Goal: Transaction & Acquisition: Purchase product/service

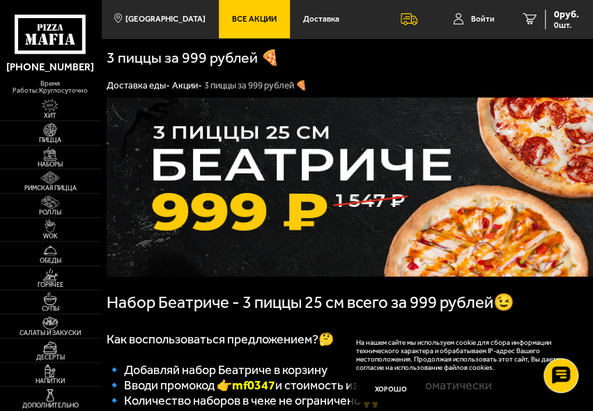
click at [98, 97] on link "Хит" at bounding box center [50, 109] width 101 height 24
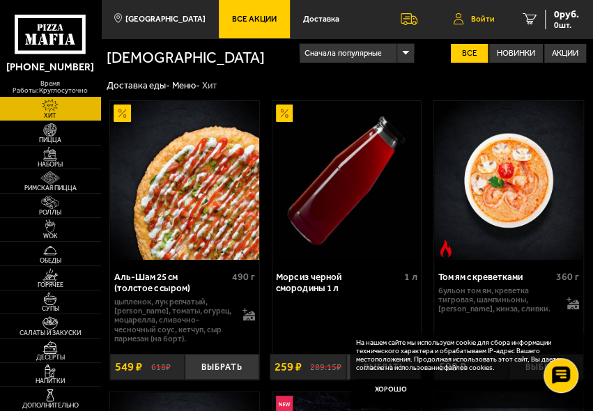
click at [473, 22] on span "Войти" at bounding box center [483, 19] width 24 height 8
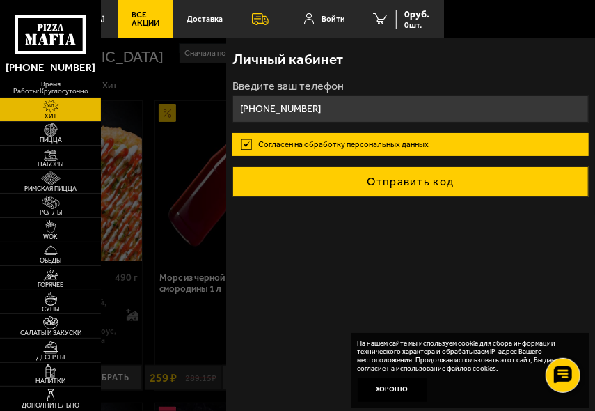
type input "[PHONE_NUMBER]"
click at [340, 180] on button "Отправить код" at bounding box center [411, 181] width 357 height 31
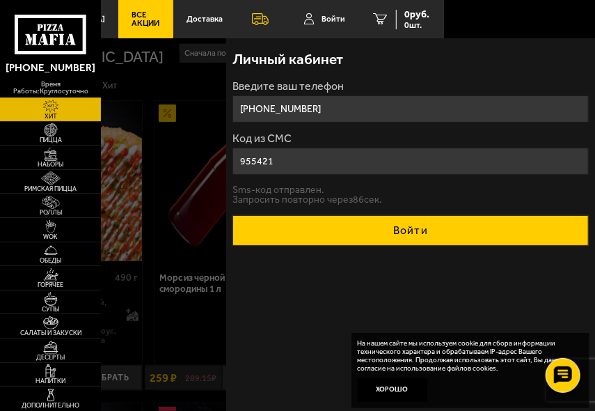
type input "955421"
click at [375, 226] on button "Войти" at bounding box center [411, 230] width 357 height 31
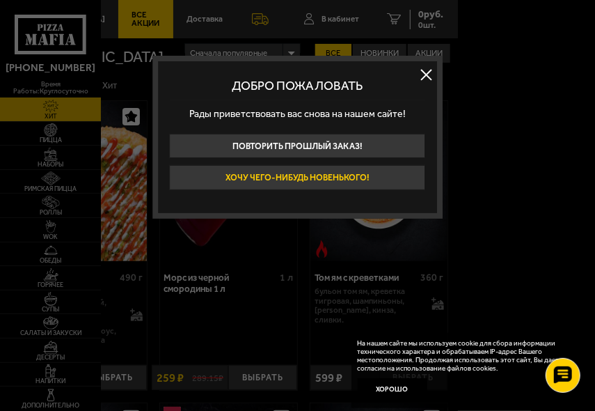
click at [332, 178] on button "Хочу чего-нибудь новенького!" at bounding box center [297, 177] width 256 height 24
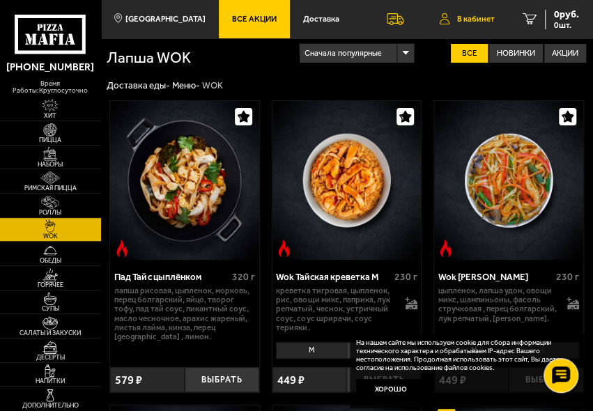
click at [469, 17] on span "В кабинет" at bounding box center [476, 19] width 38 height 8
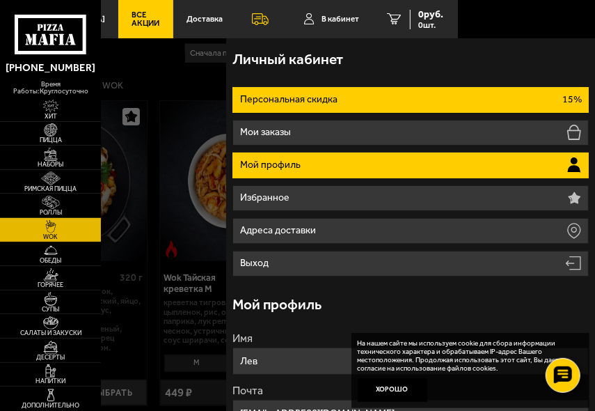
click at [263, 104] on p "Персональная скидка" at bounding box center [290, 100] width 100 height 10
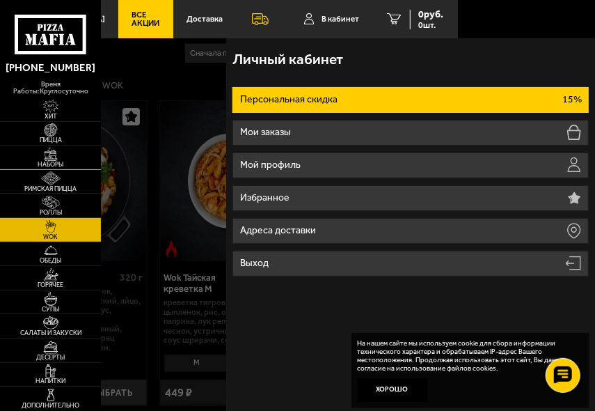
click at [94, 149] on link "Наборы" at bounding box center [50, 158] width 101 height 24
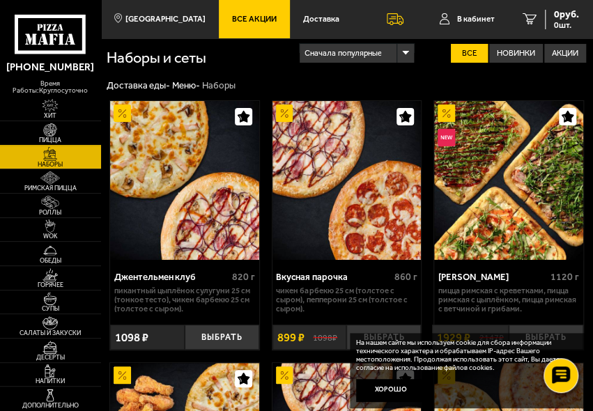
click at [76, 137] on span "Пицца" at bounding box center [50, 140] width 101 height 6
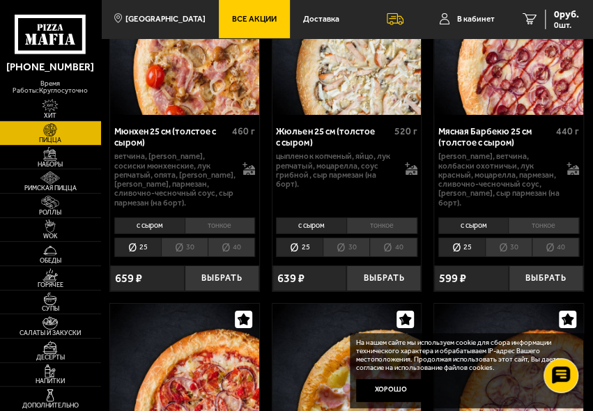
scroll to position [3269, 0]
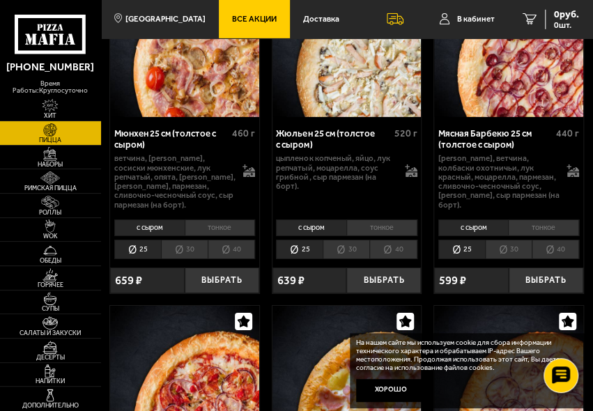
click at [343, 240] on li "30" at bounding box center [345, 250] width 47 height 20
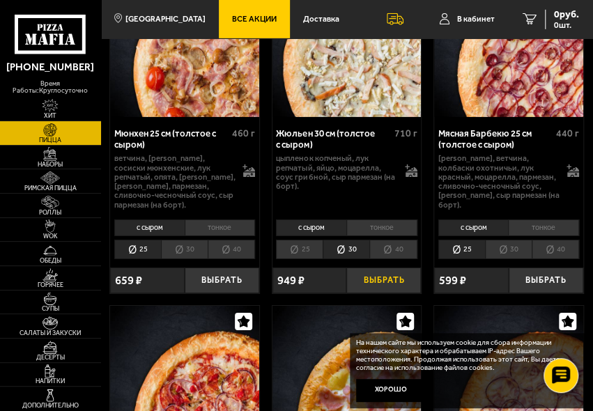
click at [380, 267] on button "Выбрать" at bounding box center [383, 280] width 75 height 26
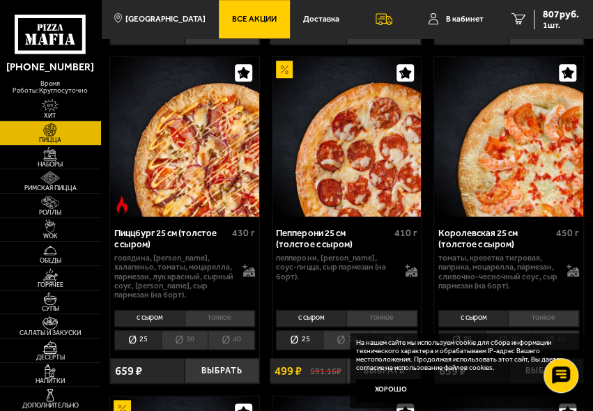
scroll to position [2133, 0]
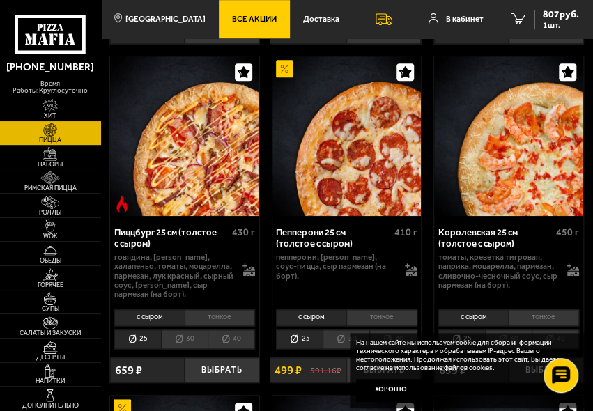
click at [330, 334] on li "30" at bounding box center [345, 339] width 47 height 20
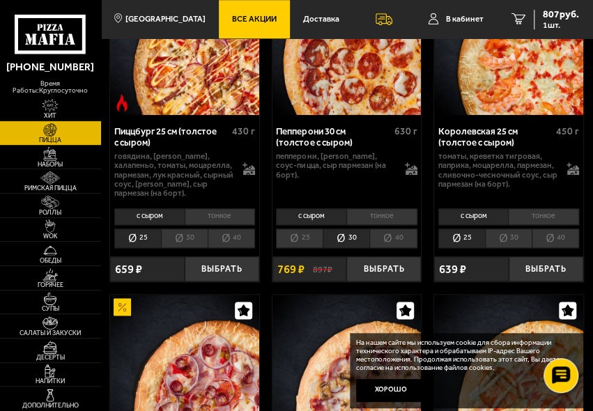
scroll to position [2235, 0]
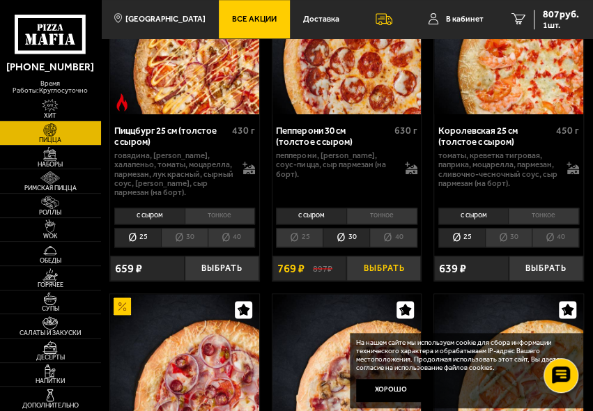
click at [382, 267] on button "Выбрать" at bounding box center [383, 269] width 75 height 26
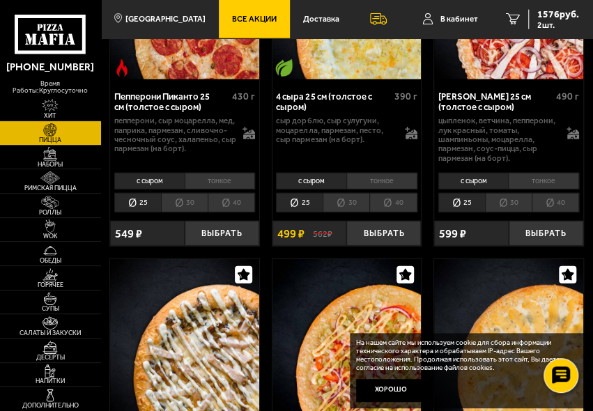
scroll to position [1224, 0]
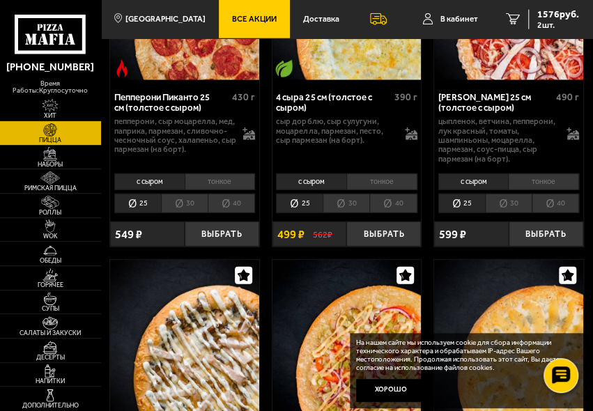
click at [350, 201] on li "30" at bounding box center [345, 204] width 47 height 20
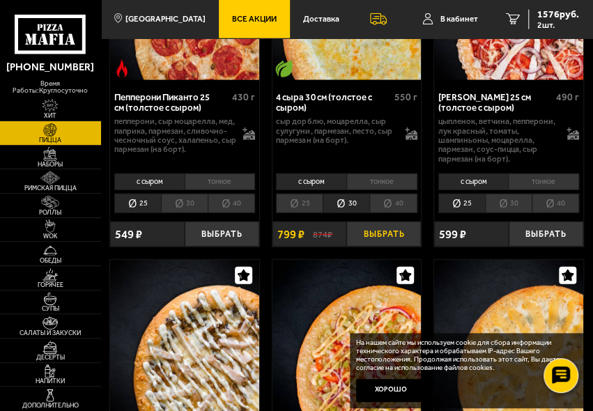
click at [372, 225] on button "Выбрать" at bounding box center [383, 234] width 75 height 26
click at [550, 24] on span "3 шт." at bounding box center [558, 25] width 42 height 8
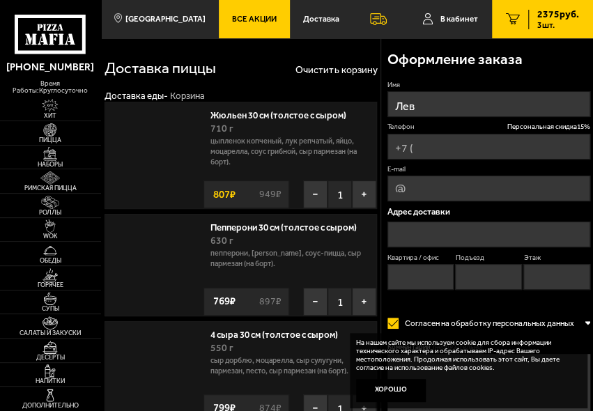
type input "[PHONE_NUMBER]"
type input "[STREET_ADDRESS]"
type input "359"
type input "7"
type input "2"
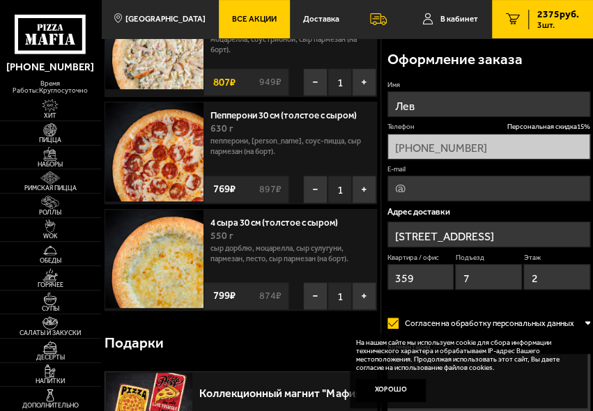
scroll to position [113, 0]
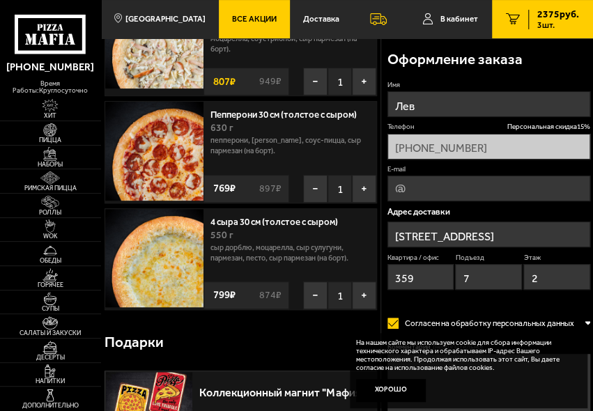
drag, startPoint x: 242, startPoint y: 289, endPoint x: 374, endPoint y: 338, distance: 141.0
click at [503, 218] on div "Адрес доставки [STREET_ADDRESS]" at bounding box center [488, 252] width 203 height 88
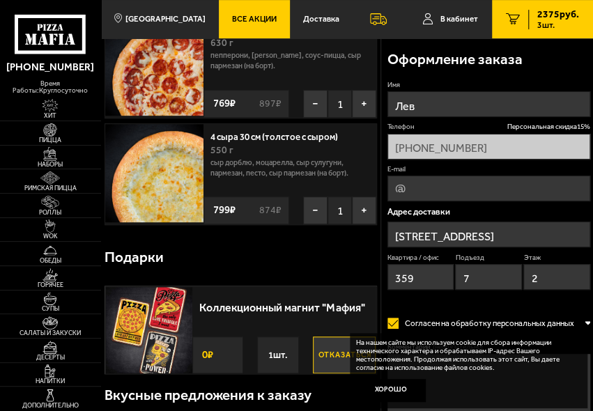
scroll to position [0, 0]
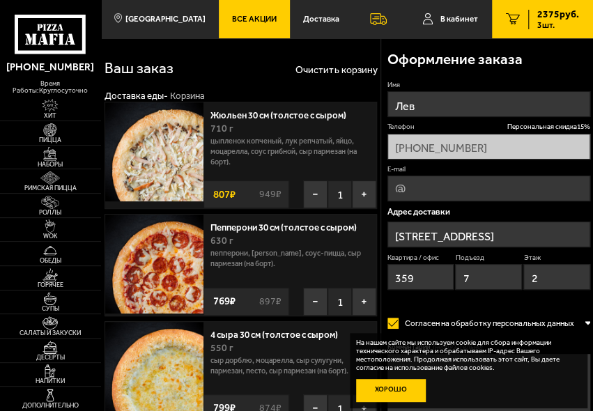
click at [393, 386] on button "Хорошо" at bounding box center [391, 390] width 70 height 23
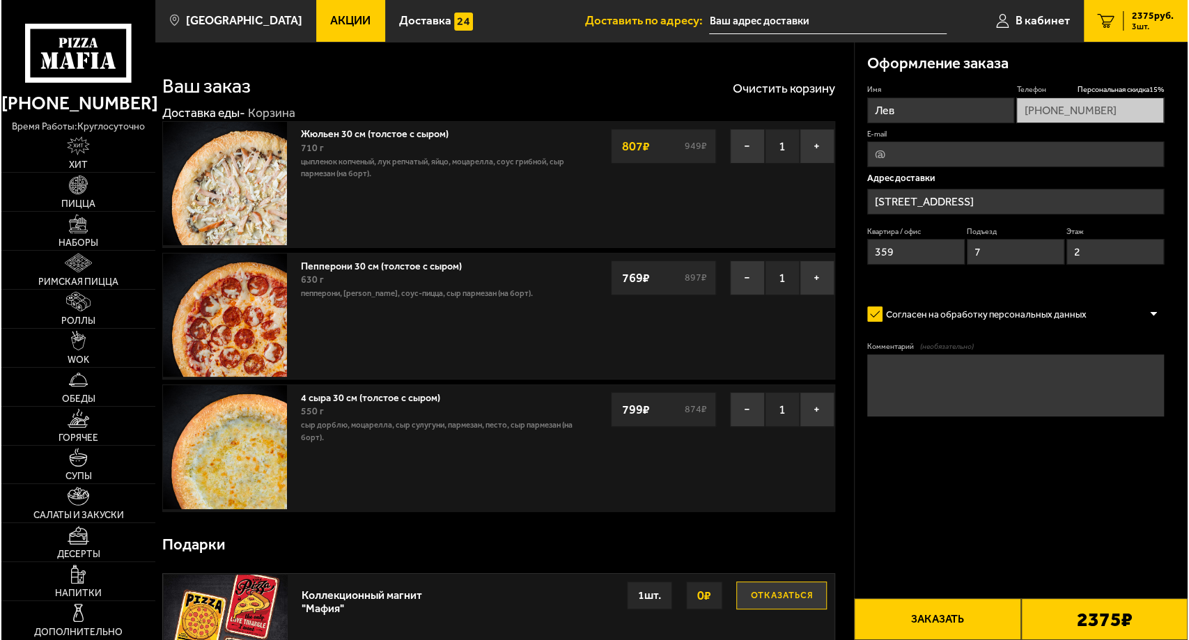
scroll to position [1, 0]
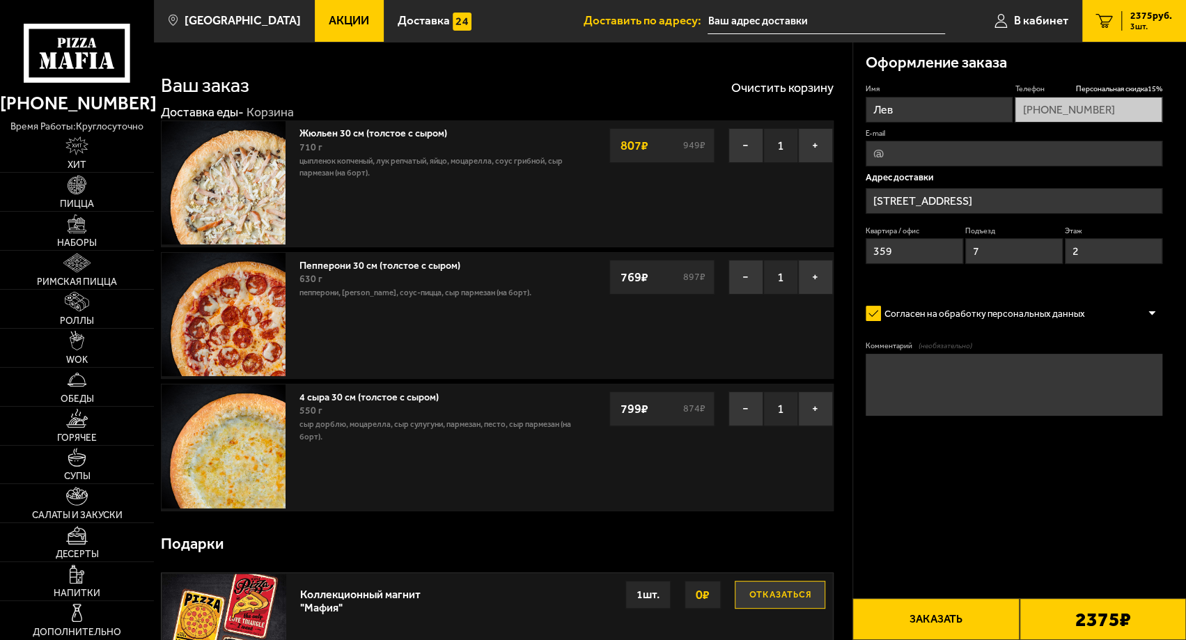
click at [592, 410] on button "Заказать" at bounding box center [935, 619] width 166 height 42
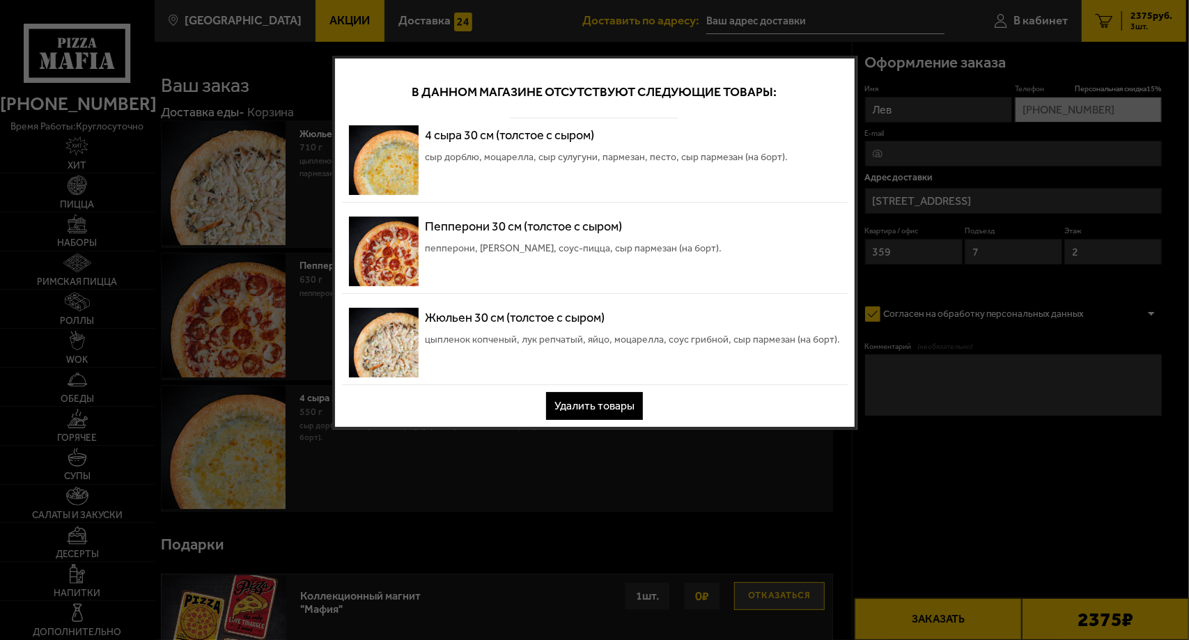
scroll to position [0, 0]
click at [592, 403] on button "Удалить товары" at bounding box center [594, 406] width 97 height 28
